Goal: Go to known website: Access a specific website the user already knows

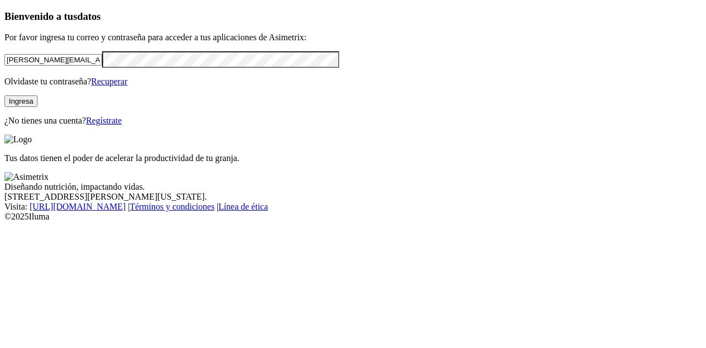
drag, startPoint x: 142, startPoint y: 84, endPoint x: 0, endPoint y: 82, distance: 142.3
click at [4, 82] on div "Bienvenido a tus datos Por favor ingresa tu correo y contraseña para acceder a …" at bounding box center [352, 67] width 697 height 115
type input "[PERSON_NAME][EMAIL_ADDRESS][DOMAIN_NAME]"
click input "submit" at bounding box center [0, 0] width 0 height 0
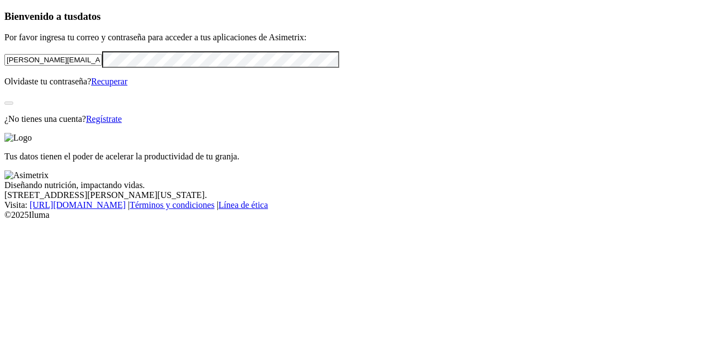
click at [104, 124] on div "Bienvenido a tus datos Por favor ingresa tu correo y contraseña para acceder a …" at bounding box center [352, 67] width 697 height 114
